Goal: Information Seeking & Learning: Find specific fact

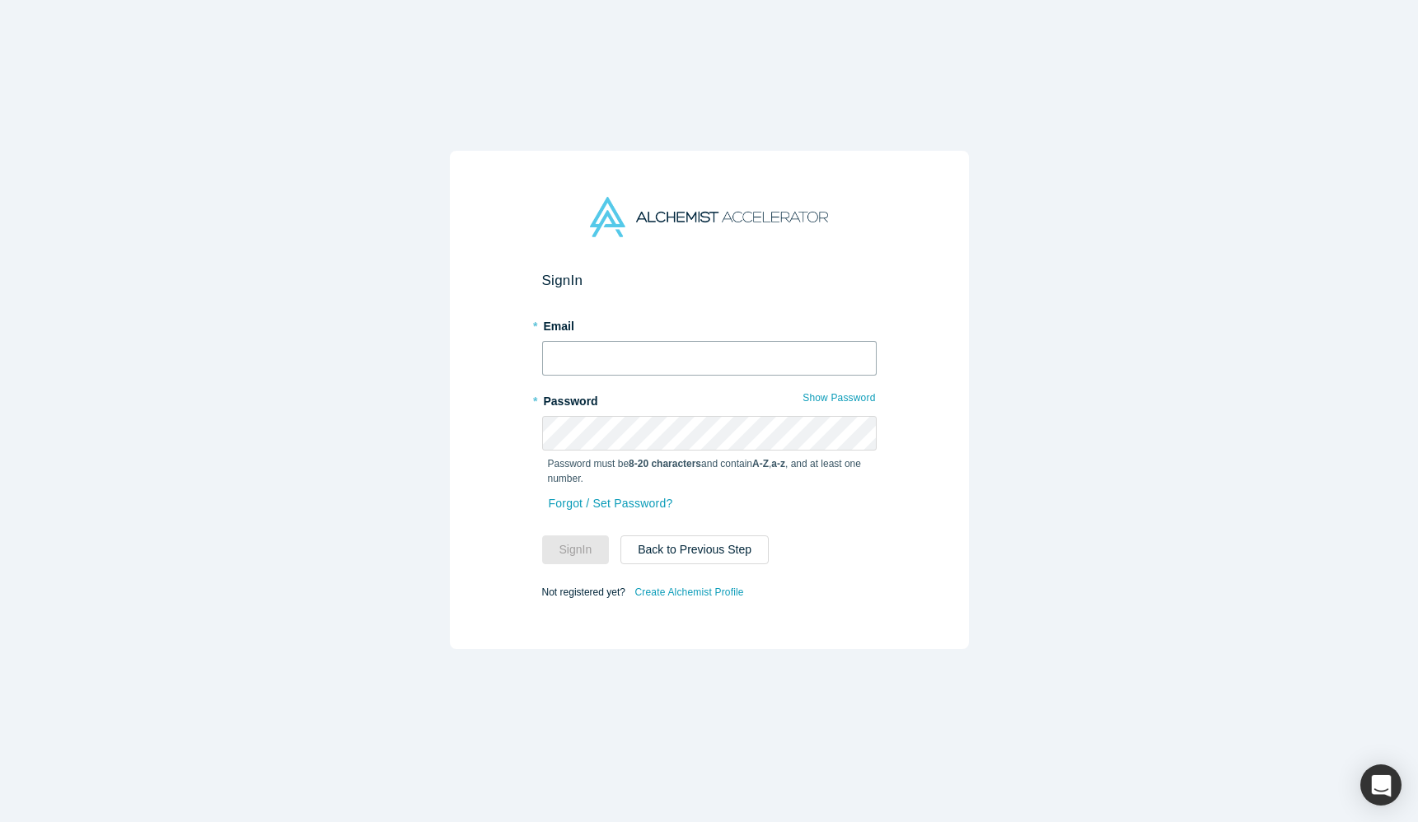
type input "[PERSON_NAME][EMAIL_ADDRESS][DOMAIN_NAME]"
click at [585, 545] on button "Sign In" at bounding box center [576, 549] width 68 height 29
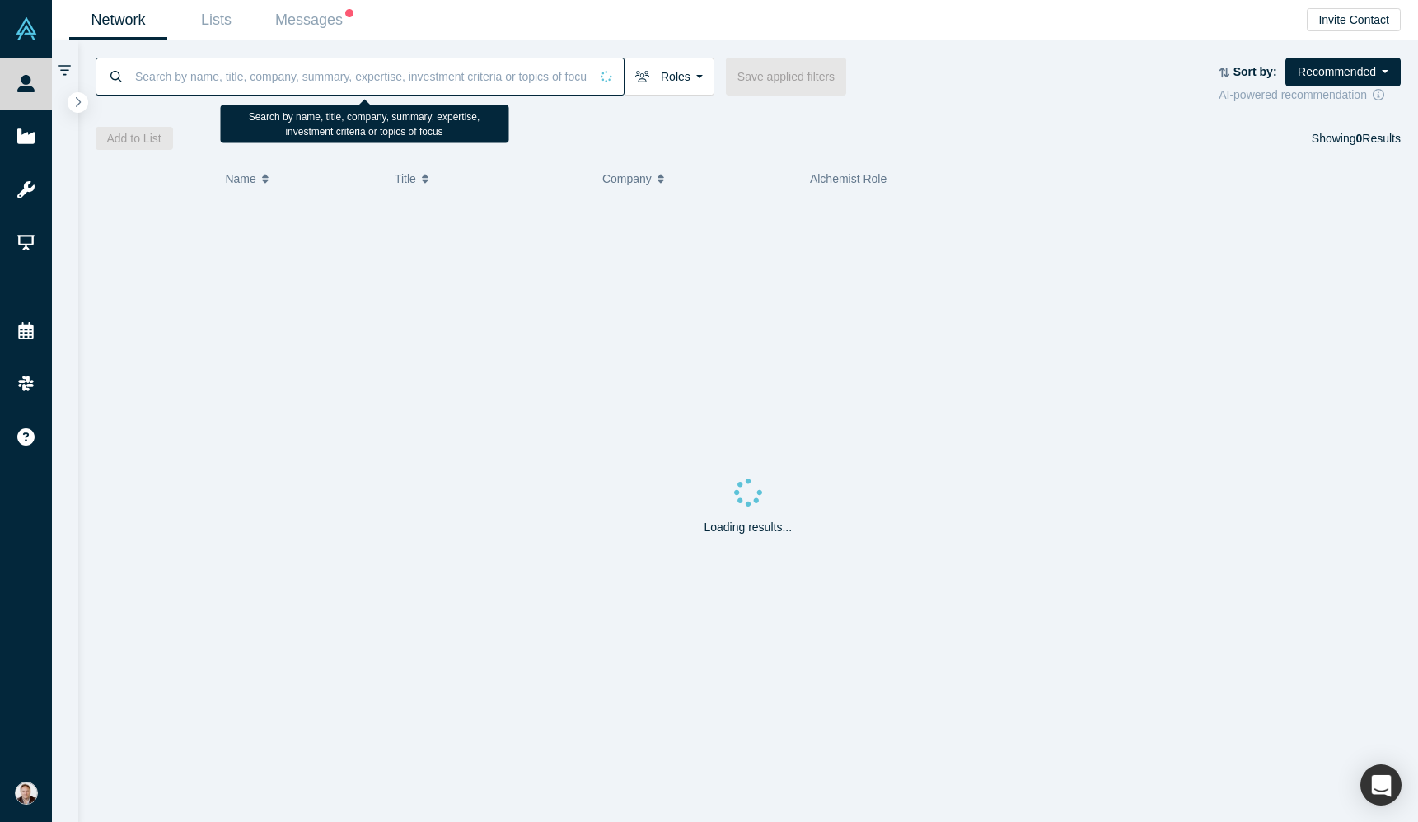
click at [239, 62] on input at bounding box center [361, 76] width 456 height 39
paste input "[EMAIL_ADDRESS][DOMAIN_NAME]"
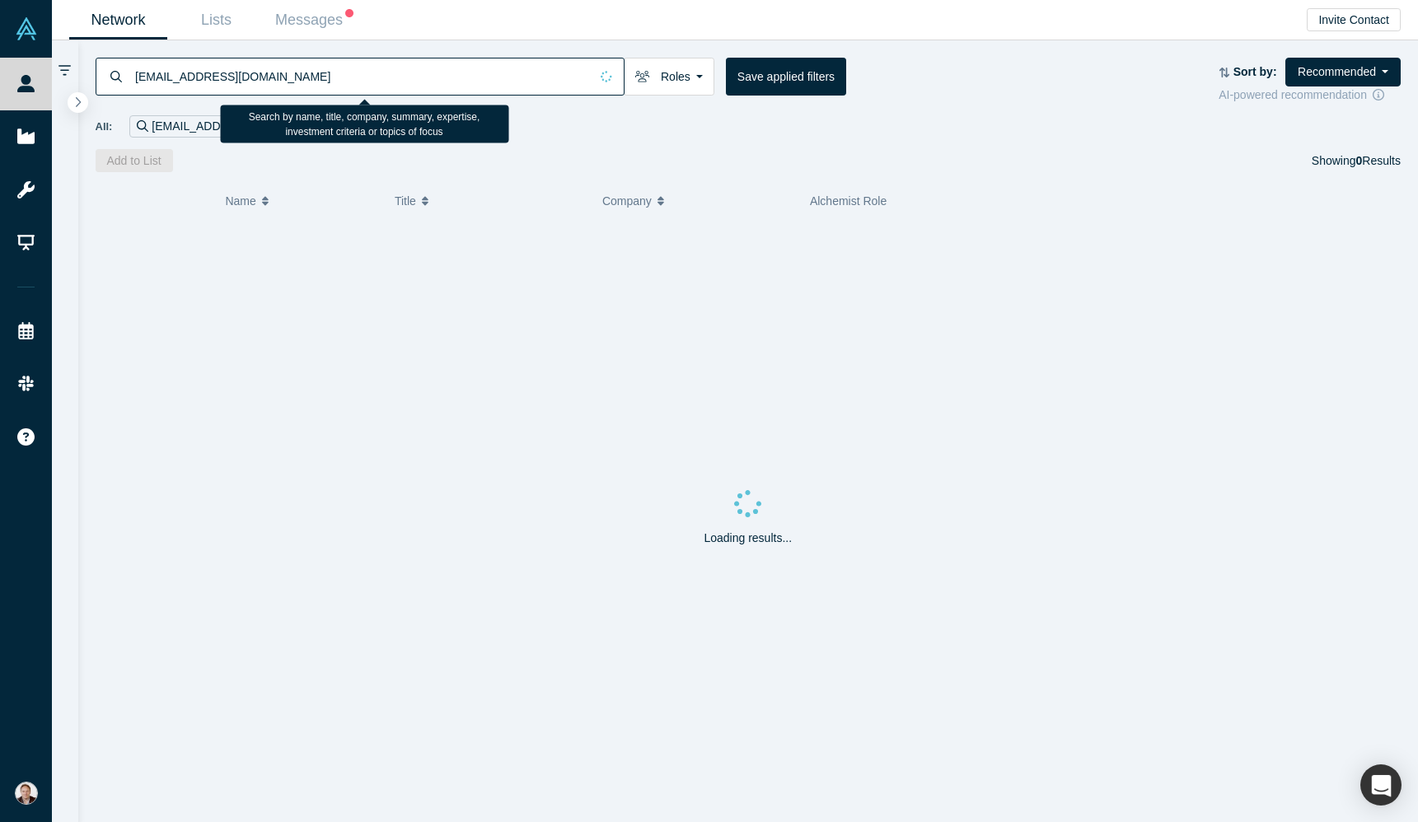
click at [213, 71] on input "[EMAIL_ADDRESS][DOMAIN_NAME]" at bounding box center [361, 76] width 456 height 39
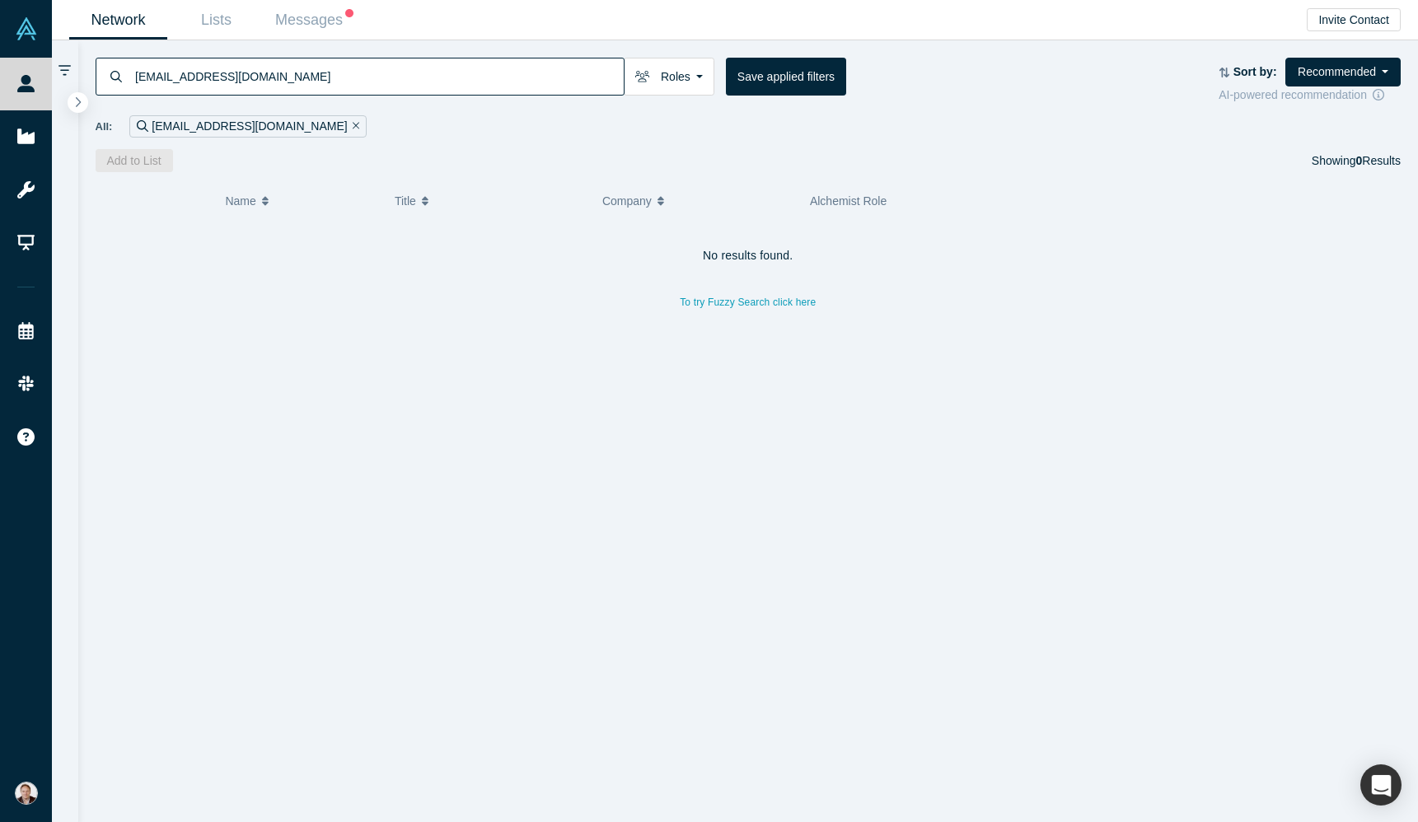
drag, startPoint x: 152, startPoint y: 70, endPoint x: 390, endPoint y: 101, distance: 239.2
click at [390, 108] on div "[EMAIL_ADDRESS][DOMAIN_NAME] Roles Founders Faculty Mentors Alumni Mentor Angel…" at bounding box center [748, 106] width 1340 height 132
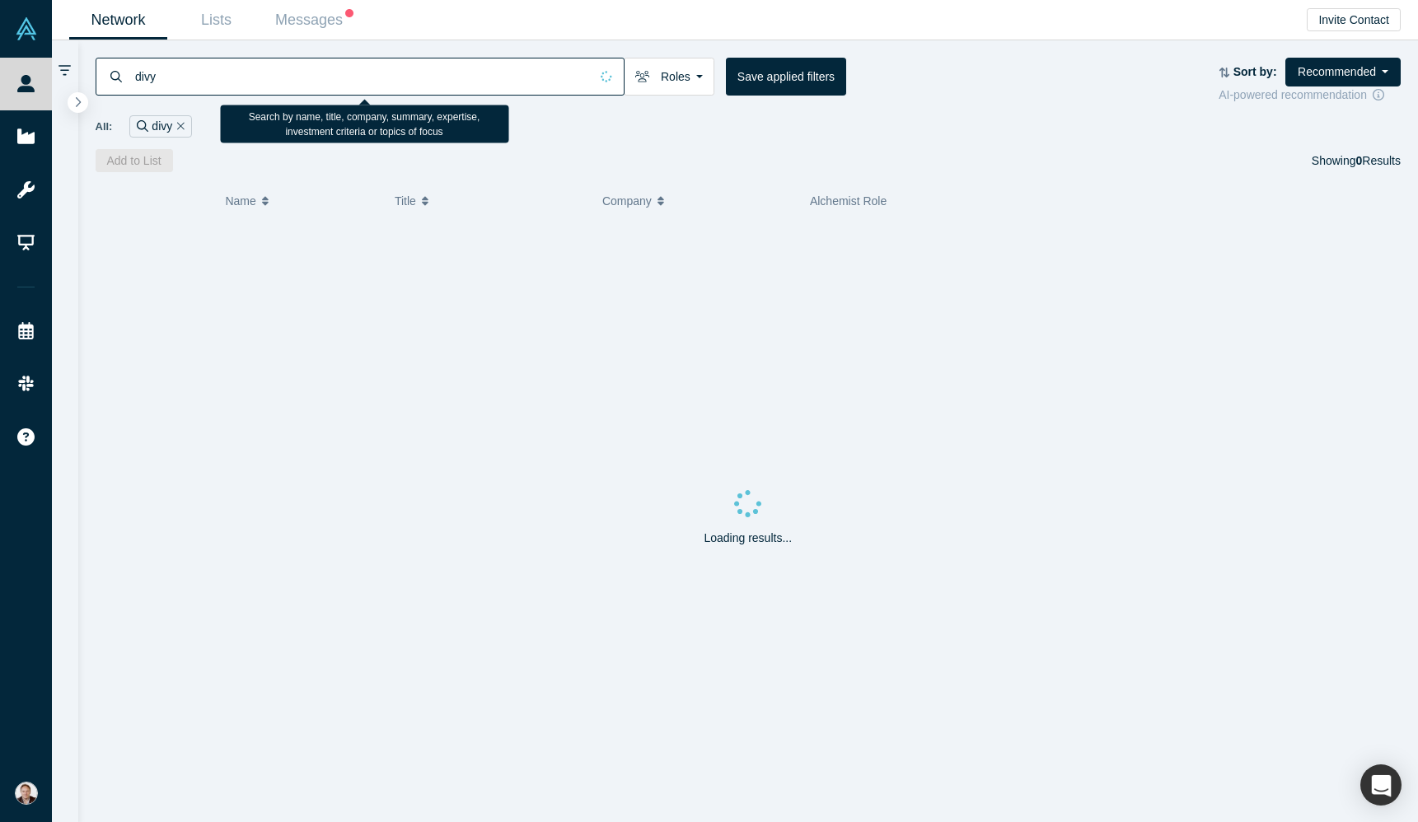
type input "divy"
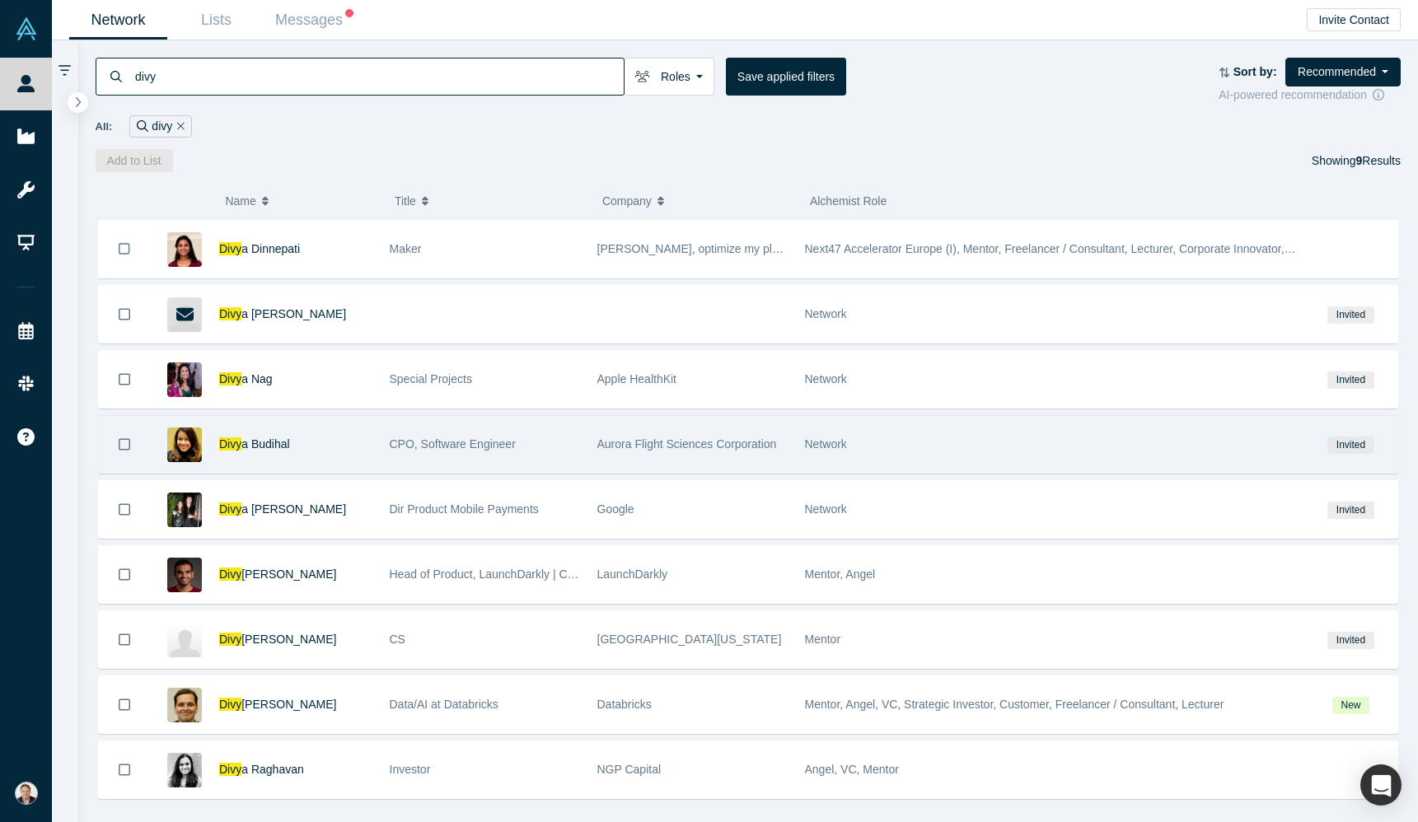
scroll to position [22, 0]
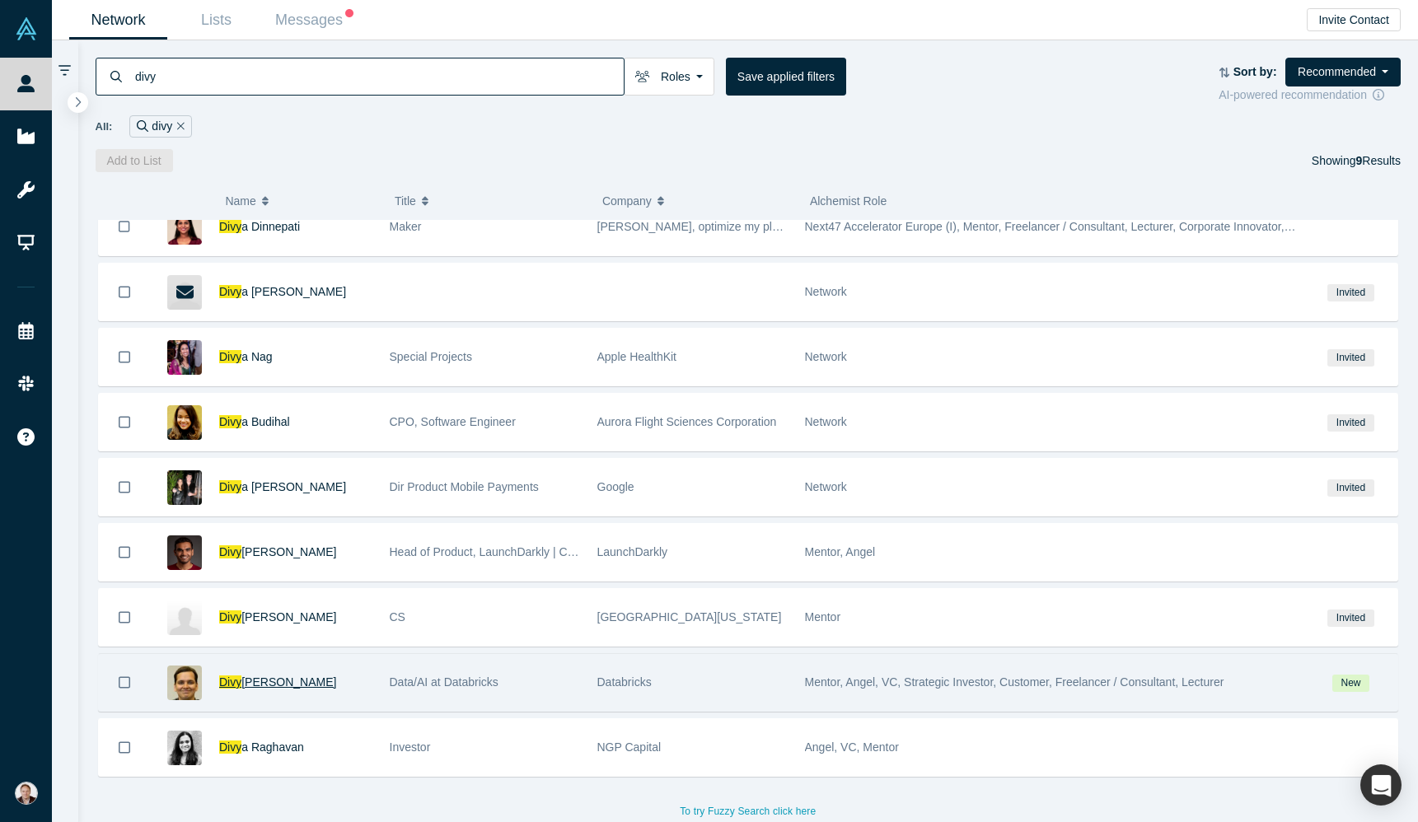
click at [278, 684] on span "[PERSON_NAME]" at bounding box center [288, 682] width 95 height 13
